Goal: Task Accomplishment & Management: Use online tool/utility

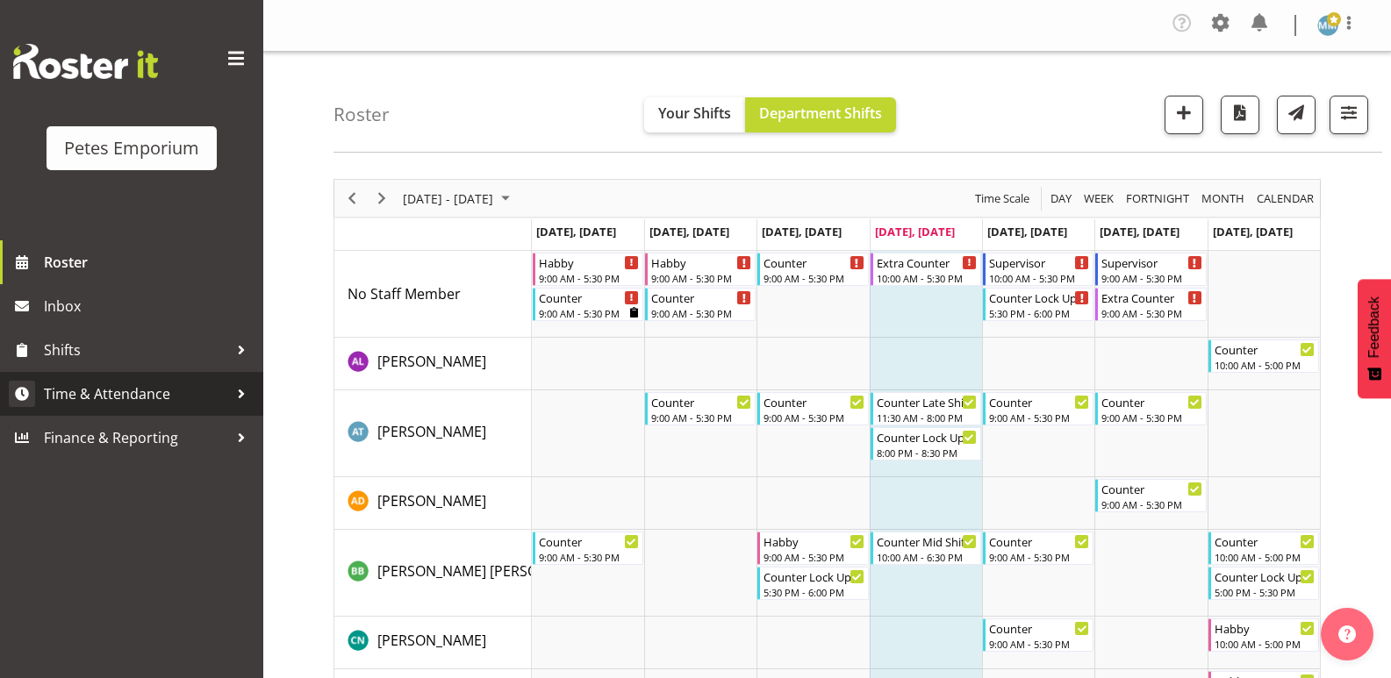
click at [152, 387] on span "Time & Attendance" at bounding box center [136, 394] width 184 height 26
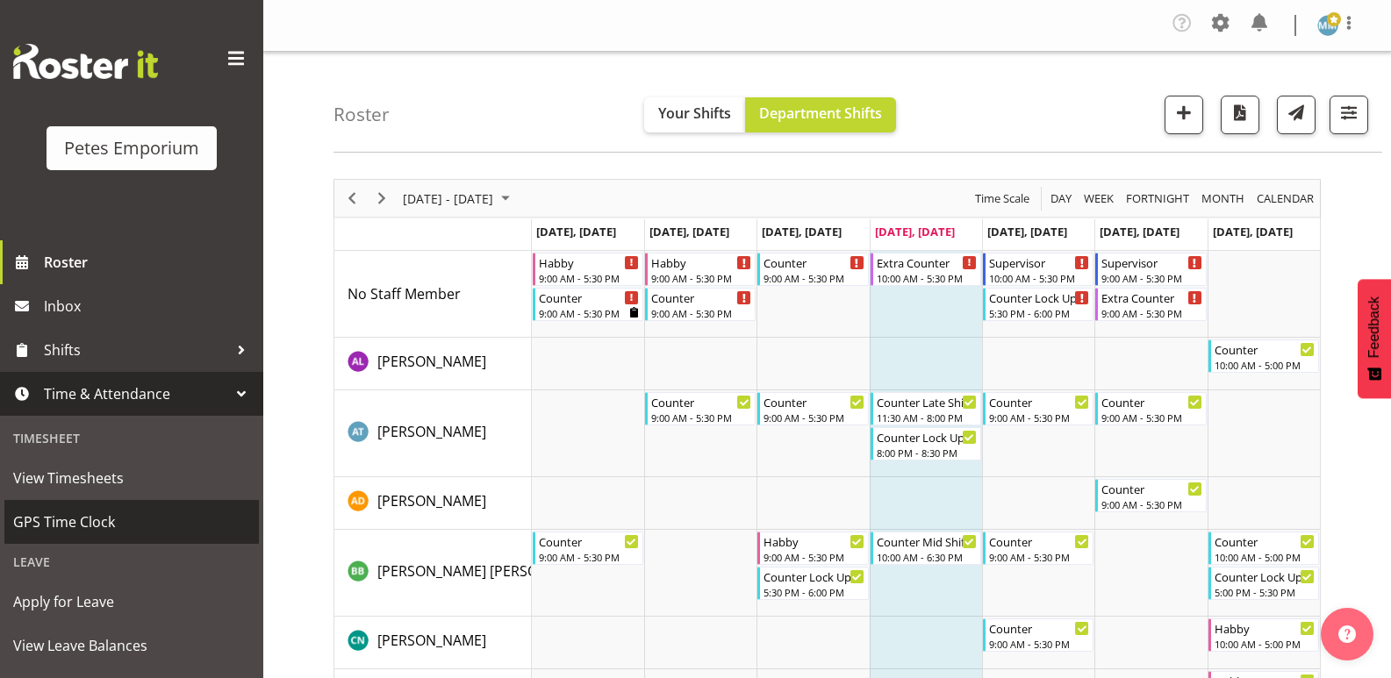
click at [92, 519] on span "GPS Time Clock" at bounding box center [131, 522] width 237 height 26
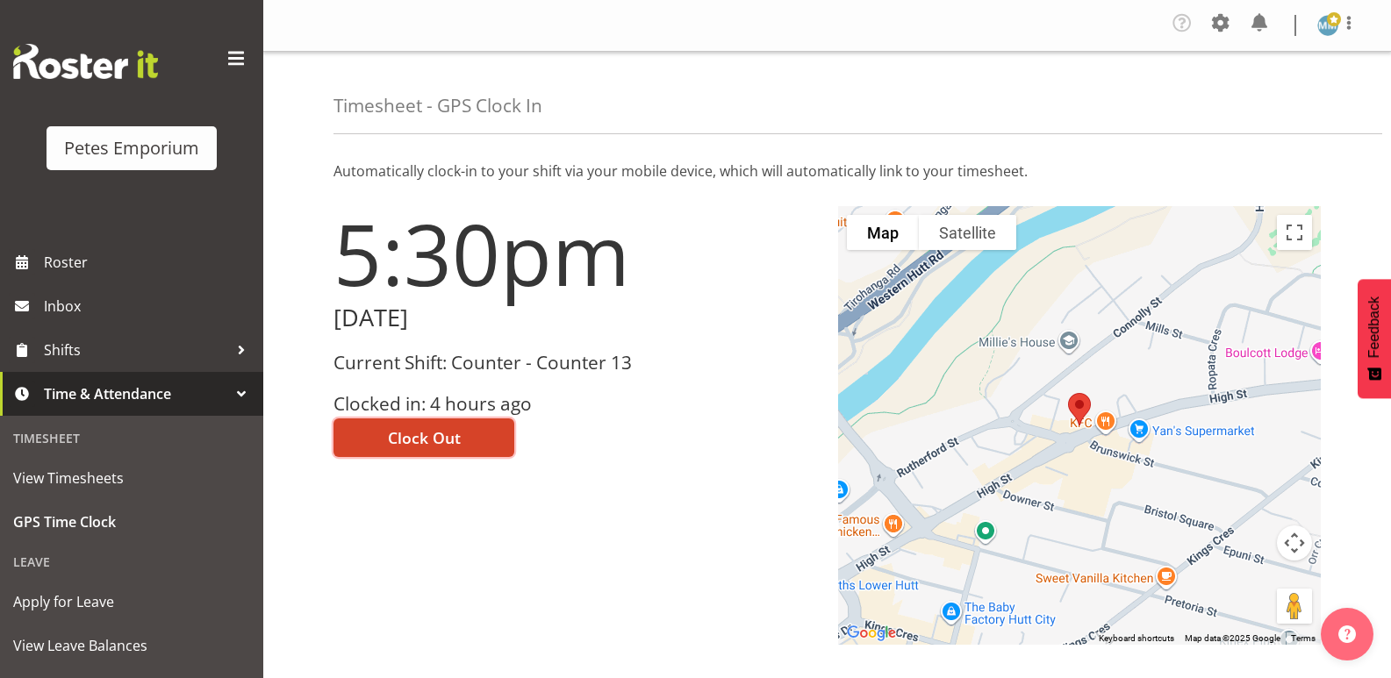
click at [430, 428] on span "Clock Out" at bounding box center [424, 437] width 73 height 23
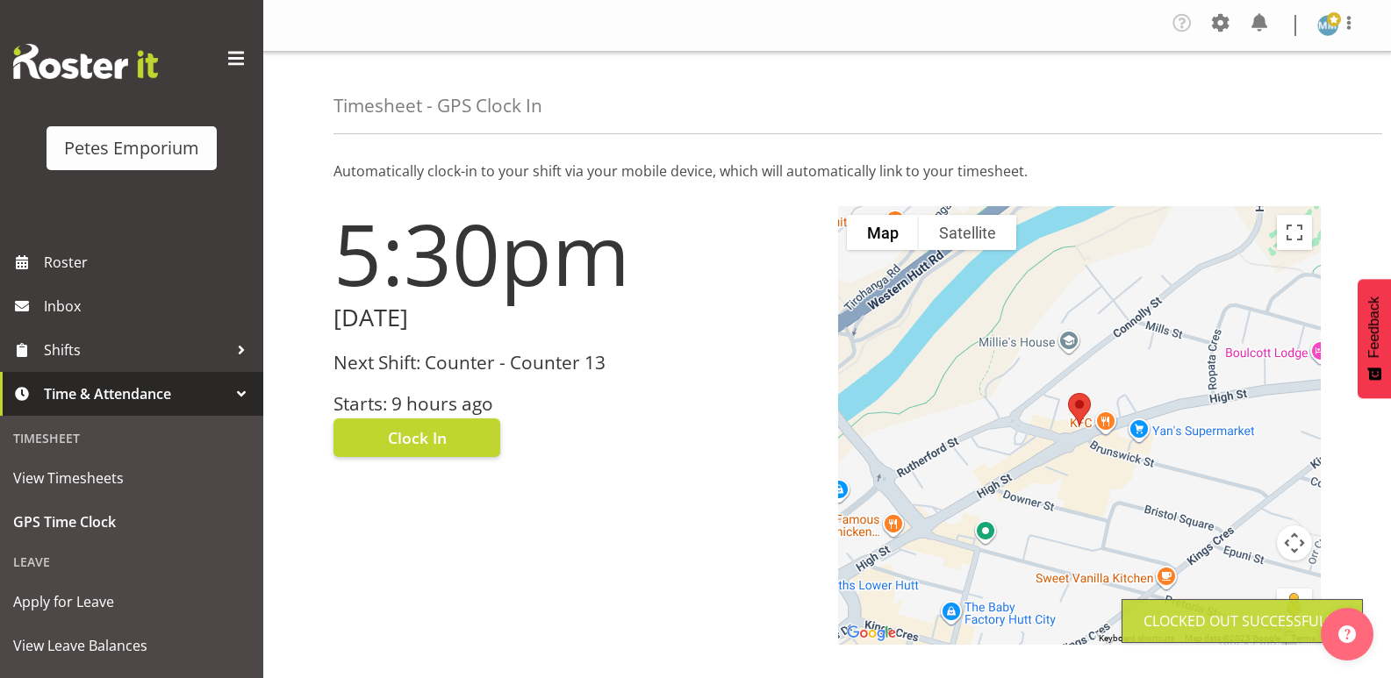
click at [1329, 22] on span at bounding box center [1334, 19] width 14 height 14
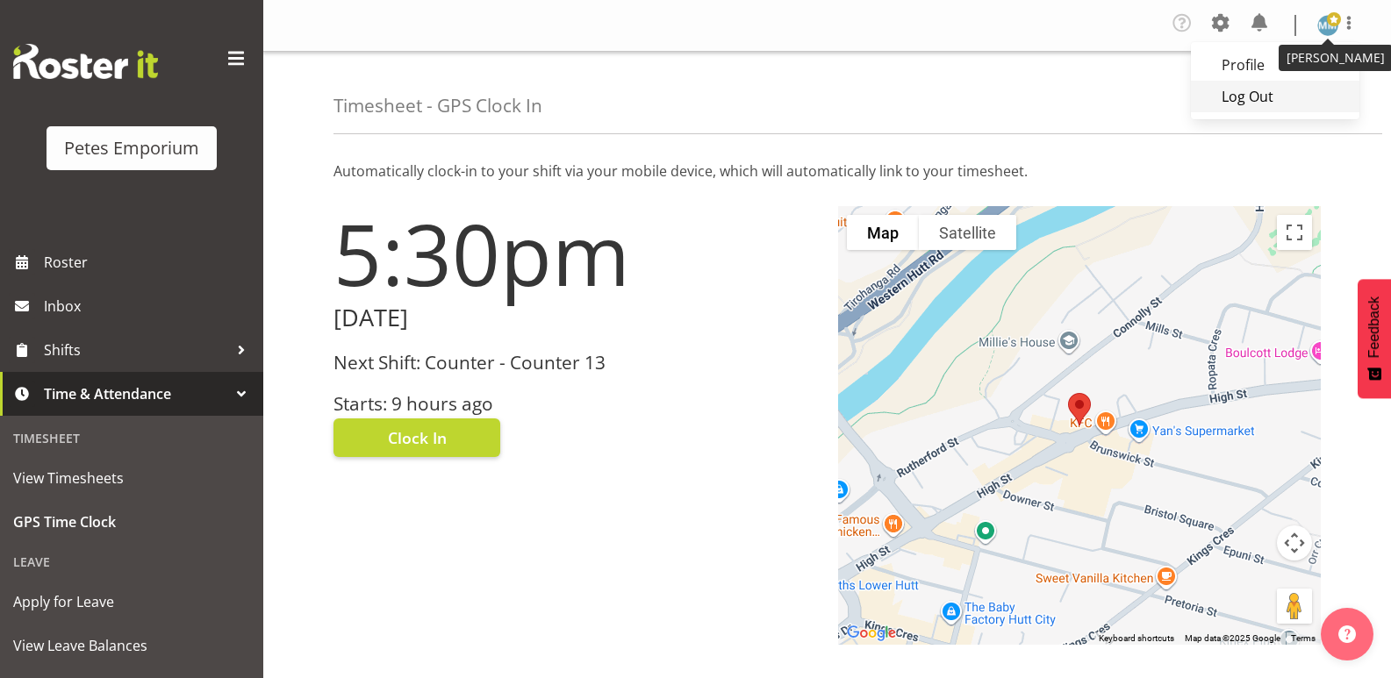
click at [1251, 94] on link "Log Out" at bounding box center [1275, 97] width 168 height 32
